Goal: Navigation & Orientation: Find specific page/section

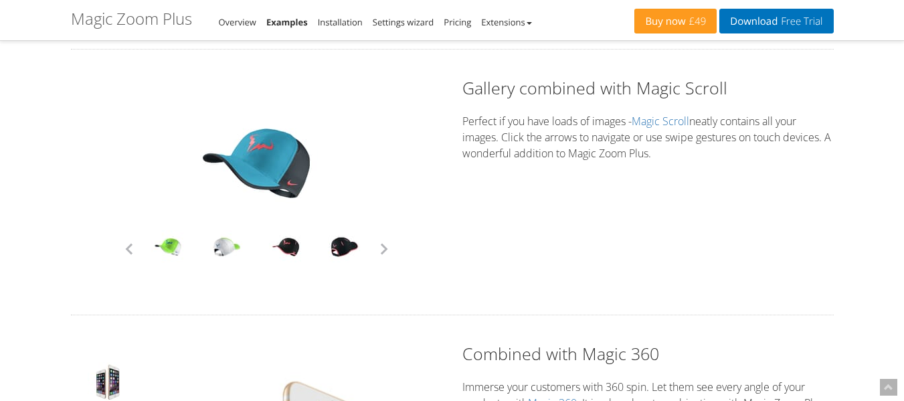
click at [384, 250] on button "button" at bounding box center [384, 249] width 20 height 20
drag, startPoint x: 0, startPoint y: 0, endPoint x: 384, endPoint y: 250, distance: 457.6
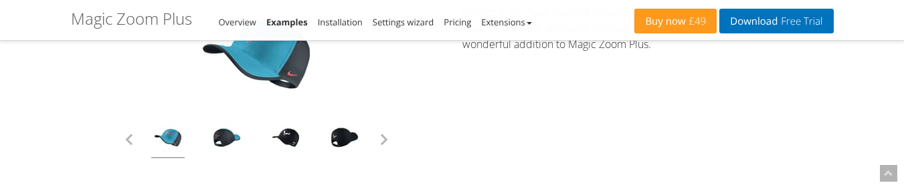
scroll to position [3481, 0]
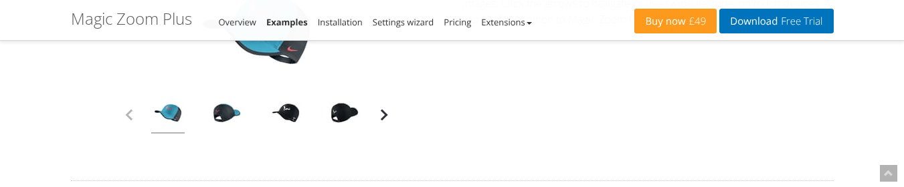
click at [383, 112] on button "button" at bounding box center [384, 115] width 20 height 20
click at [384, 116] on button "button" at bounding box center [384, 115] width 20 height 20
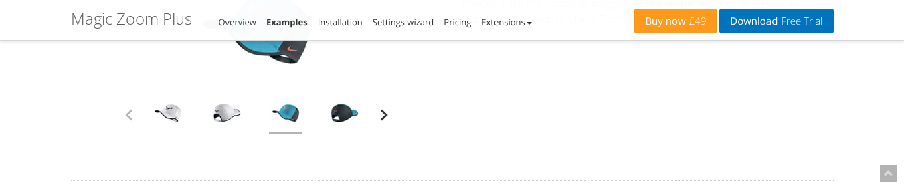
click at [384, 116] on button "button" at bounding box center [384, 115] width 20 height 20
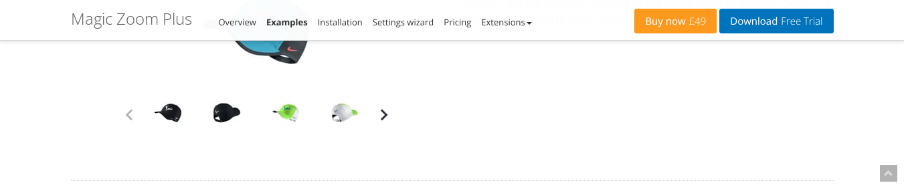
click at [384, 116] on button "button" at bounding box center [384, 115] width 20 height 20
click at [382, 112] on button "button" at bounding box center [384, 115] width 20 height 20
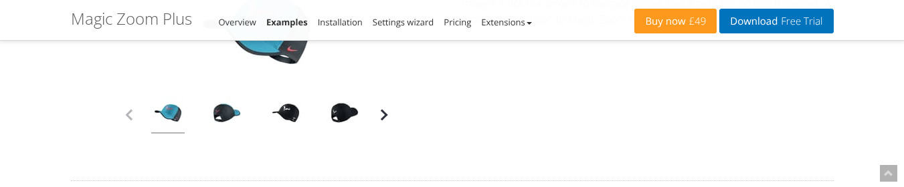
click at [382, 114] on button "button" at bounding box center [384, 115] width 20 height 20
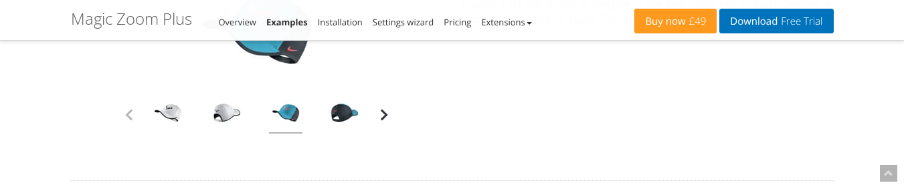
click at [386, 112] on button "button" at bounding box center [384, 115] width 20 height 20
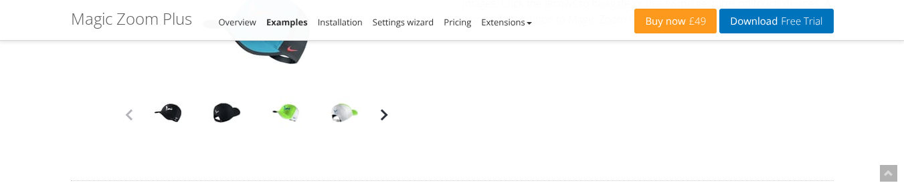
click at [386, 112] on button "button" at bounding box center [384, 115] width 20 height 20
click at [386, 116] on button "button" at bounding box center [384, 115] width 20 height 20
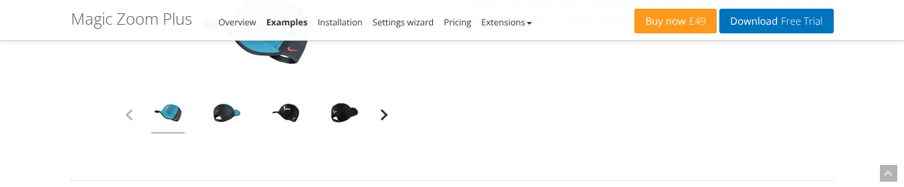
click at [384, 114] on button "button" at bounding box center [384, 115] width 20 height 20
